Goal: Task Accomplishment & Management: Use online tool/utility

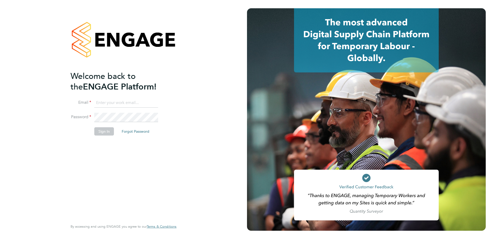
type input "william.mills@vistry.co.uk"
click at [107, 84] on button "Sign In" at bounding box center [104, 131] width 20 height 8
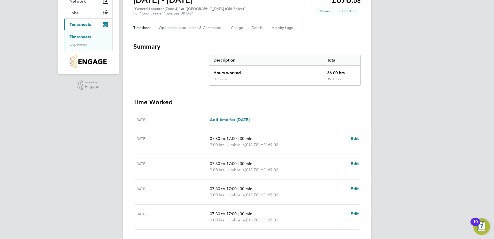
scroll to position [91, 0]
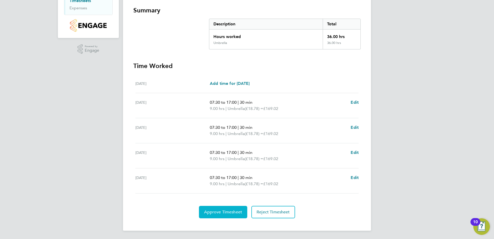
click at [212, 212] on span "Approve Timesheet" at bounding box center [223, 211] width 38 height 5
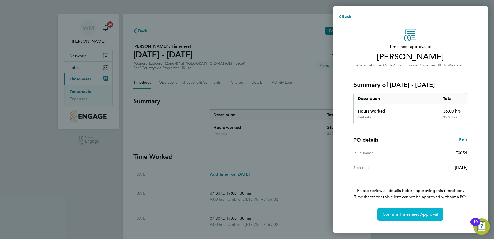
click at [398, 212] on span "Confirm Timesheet Approval" at bounding box center [409, 213] width 55 height 5
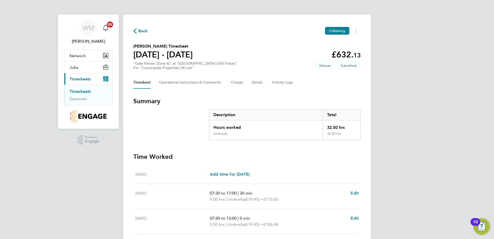
scroll to position [128, 0]
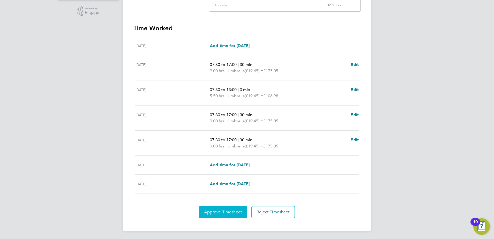
click at [221, 206] on button "Approve Timesheet" at bounding box center [223, 212] width 48 height 12
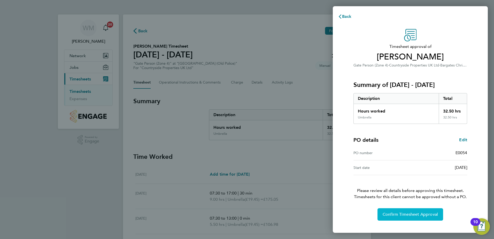
click at [399, 218] on button "Confirm Timesheet Approval" at bounding box center [410, 214] width 66 height 12
